Goal: Task Accomplishment & Management: Manage account settings

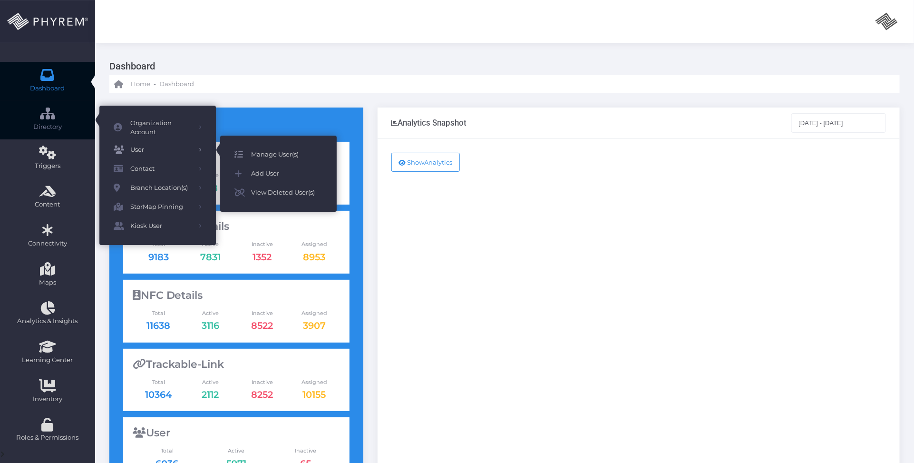
click at [262, 153] on span "Manage User(s)" at bounding box center [286, 154] width 71 height 12
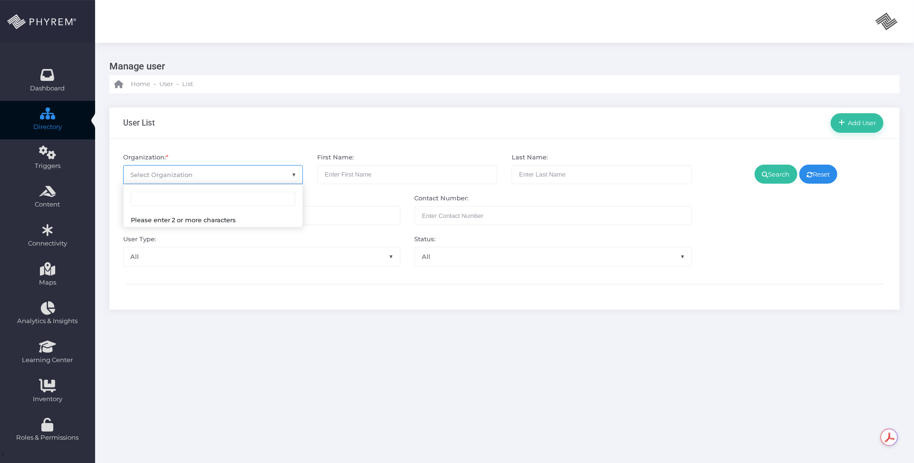
click at [168, 174] on span "Select Organization" at bounding box center [162, 175] width 62 height 8
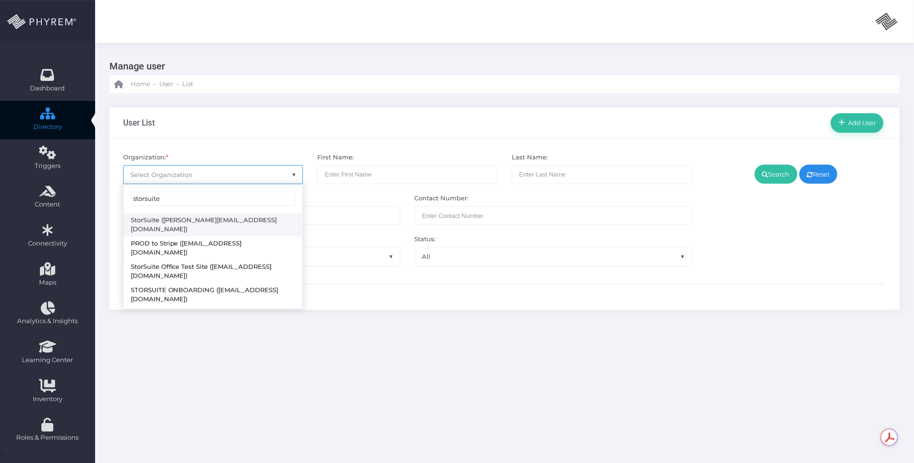
type input "storsuite"
select select "4794"
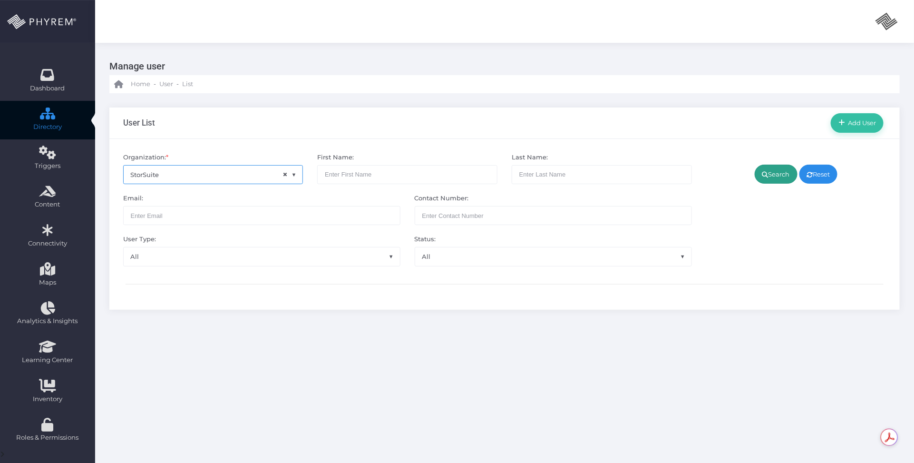
click at [776, 170] on link "Search" at bounding box center [776, 174] width 43 height 19
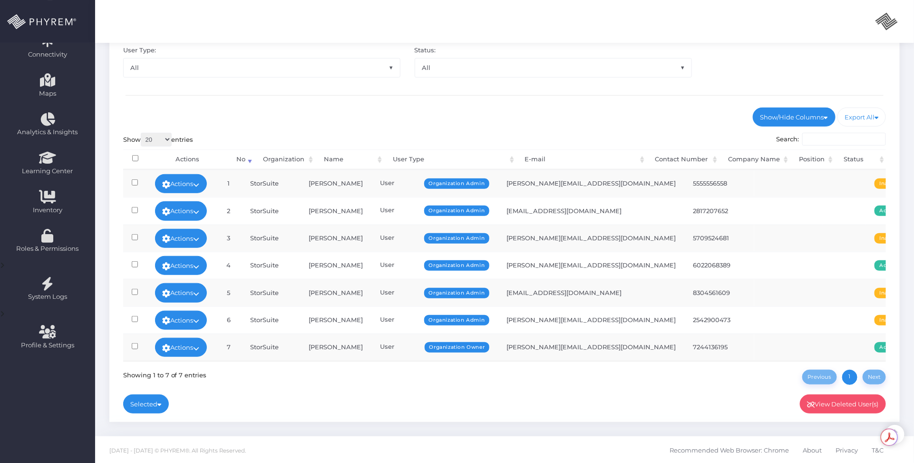
scroll to position [193, 0]
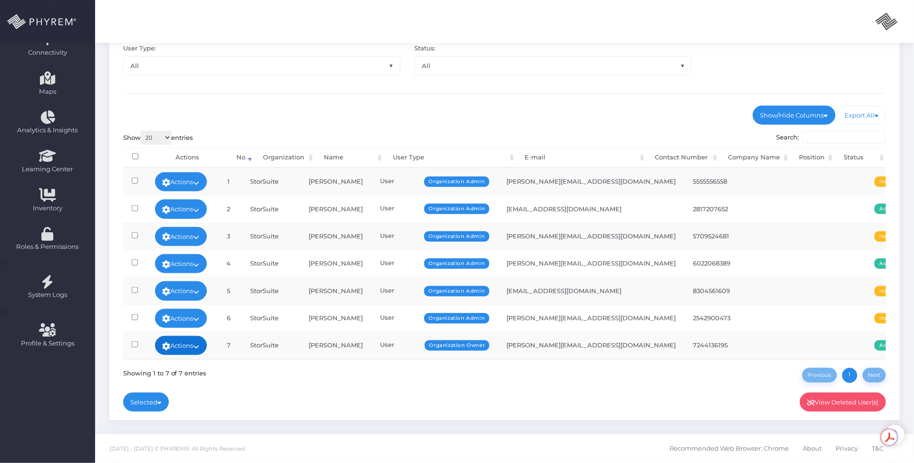
click at [200, 346] on icon at bounding box center [197, 346] width 6 height 0
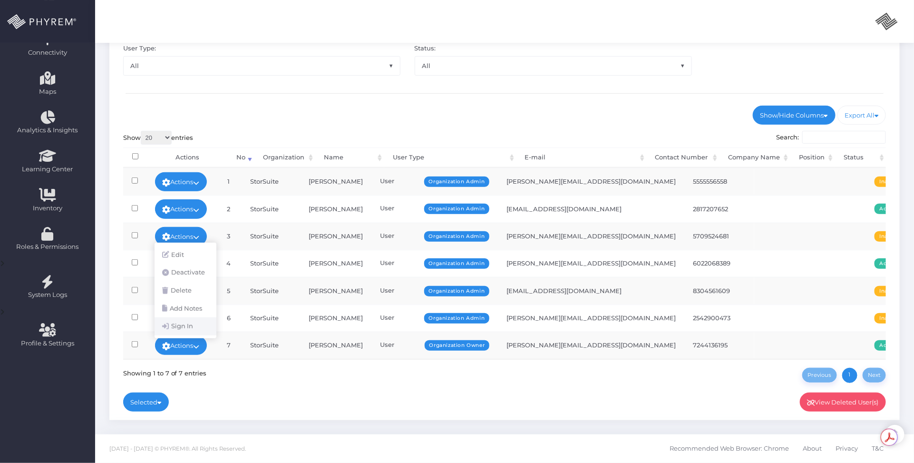
click at [189, 324] on link "Sign In" at bounding box center [186, 326] width 62 height 18
